Goal: Information Seeking & Learning: Learn about a topic

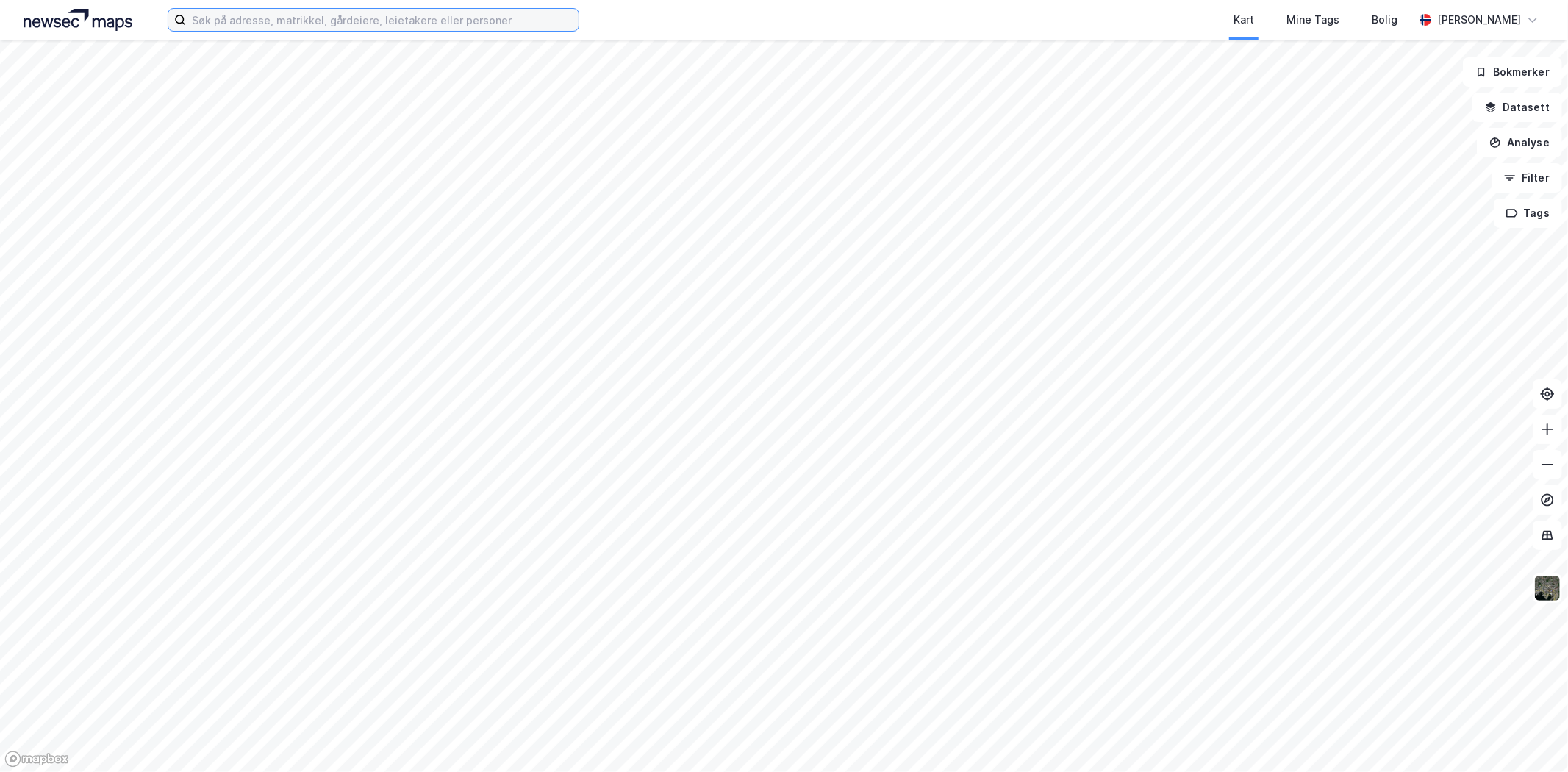
click at [391, 21] on input at bounding box center [382, 20] width 392 height 22
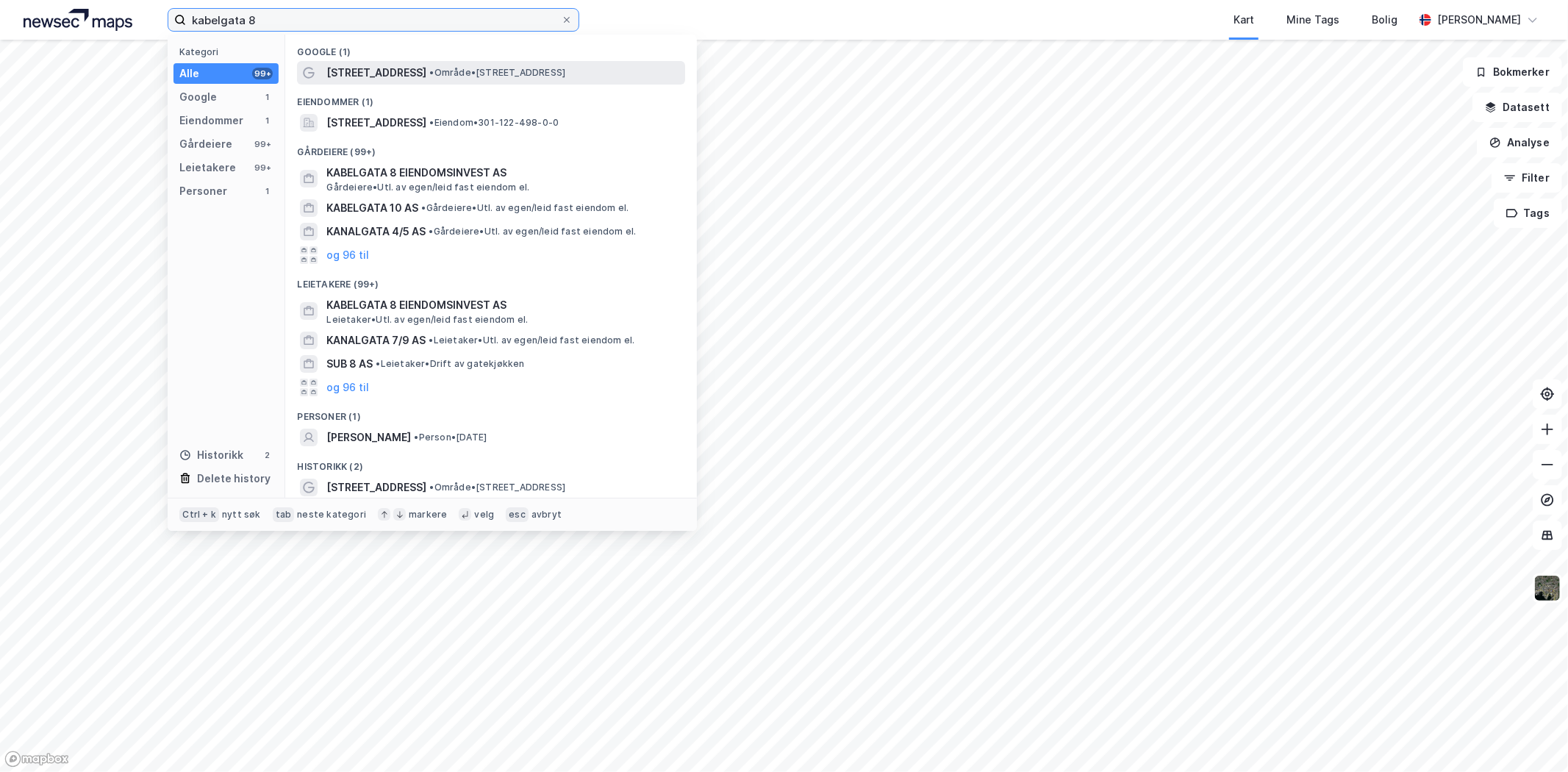
type input "kabelgata 8"
click at [347, 68] on span "[STREET_ADDRESS]" at bounding box center [376, 73] width 100 height 18
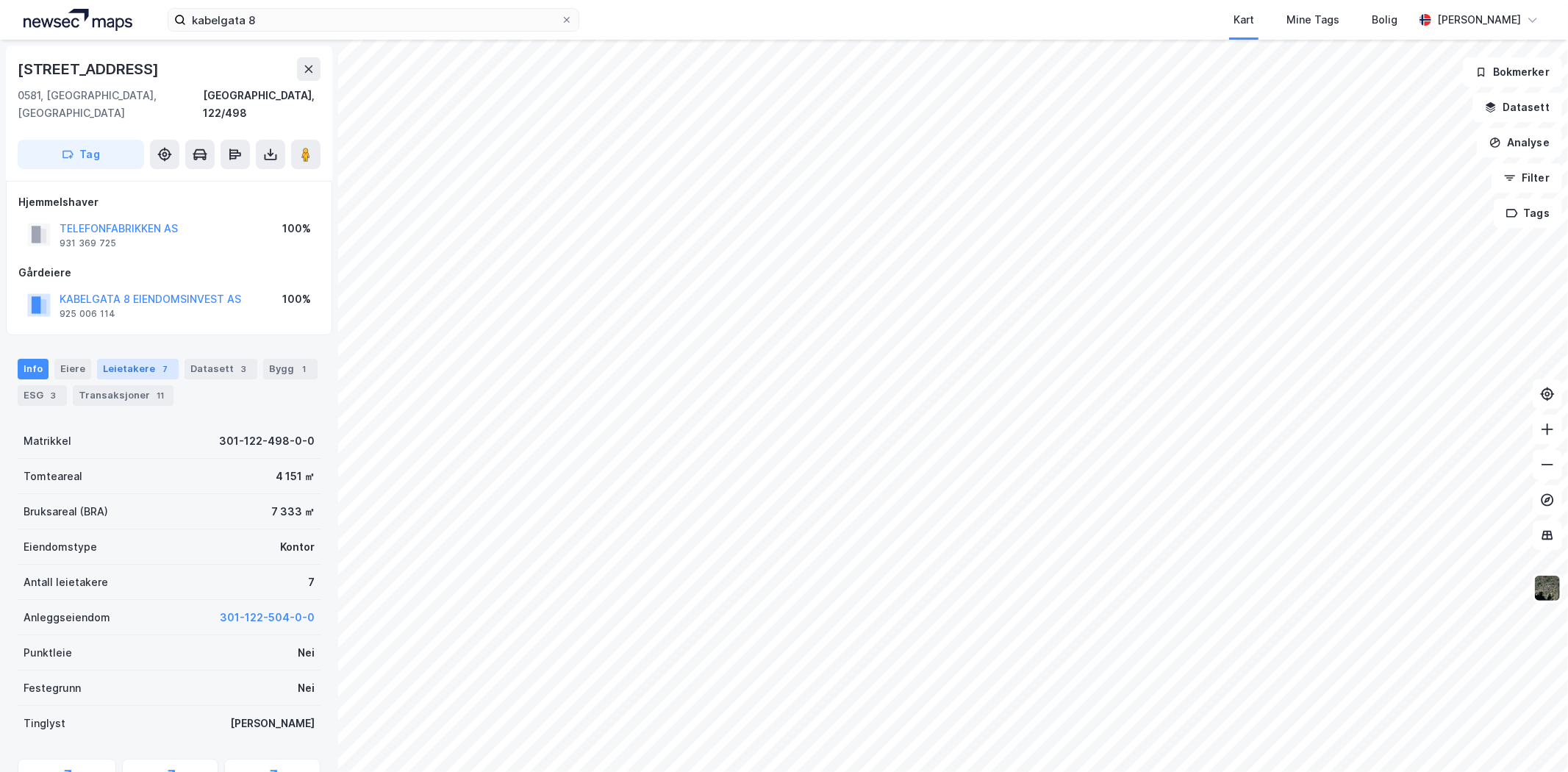
click at [123, 359] on div "Leietakere 7" at bounding box center [138, 369] width 81 height 21
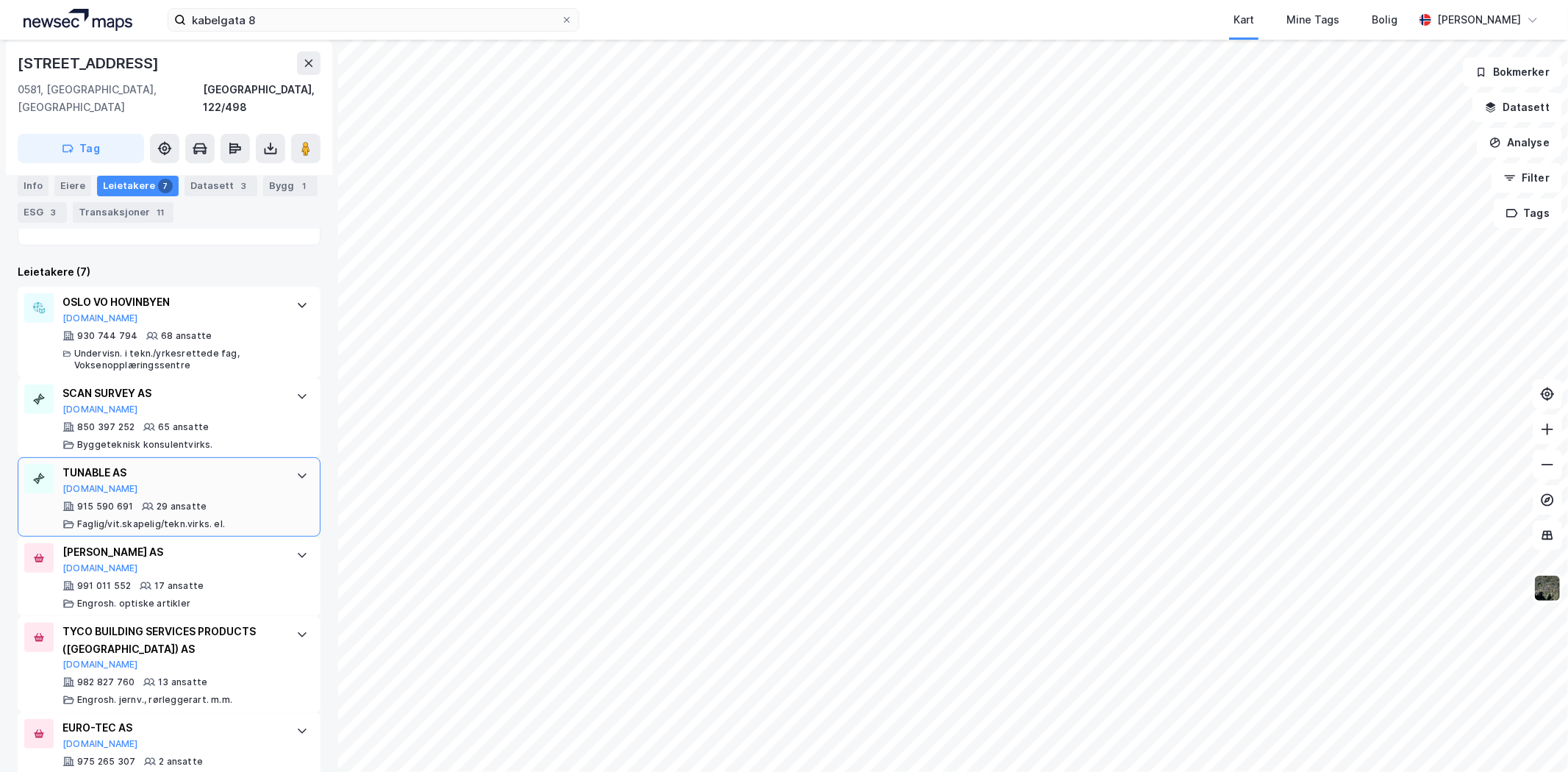
scroll to position [484, 0]
